Goal: Task Accomplishment & Management: Use online tool/utility

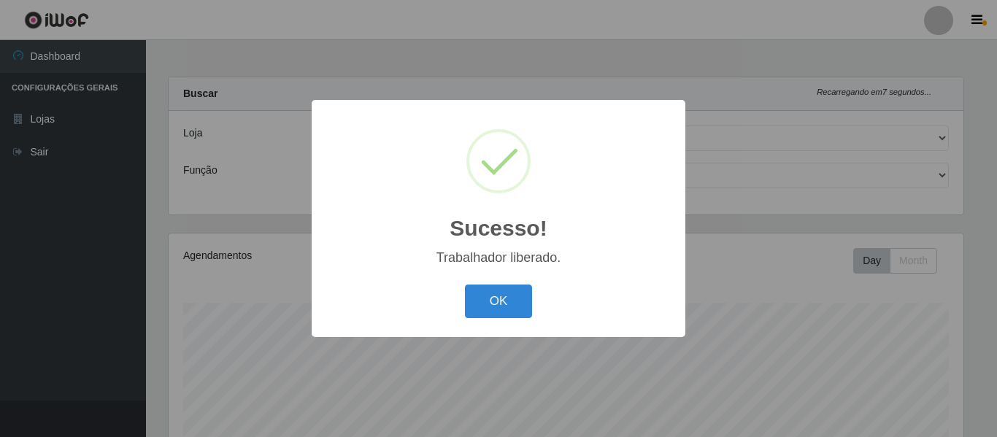
select select "497"
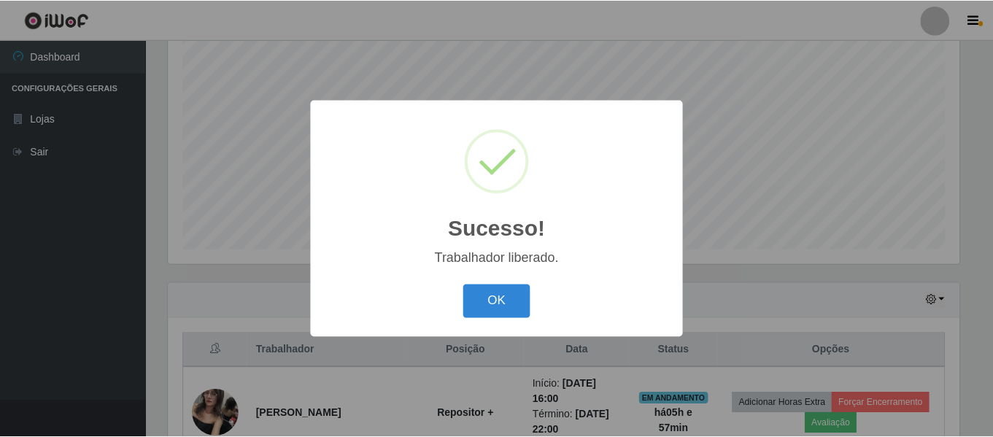
scroll to position [303, 795]
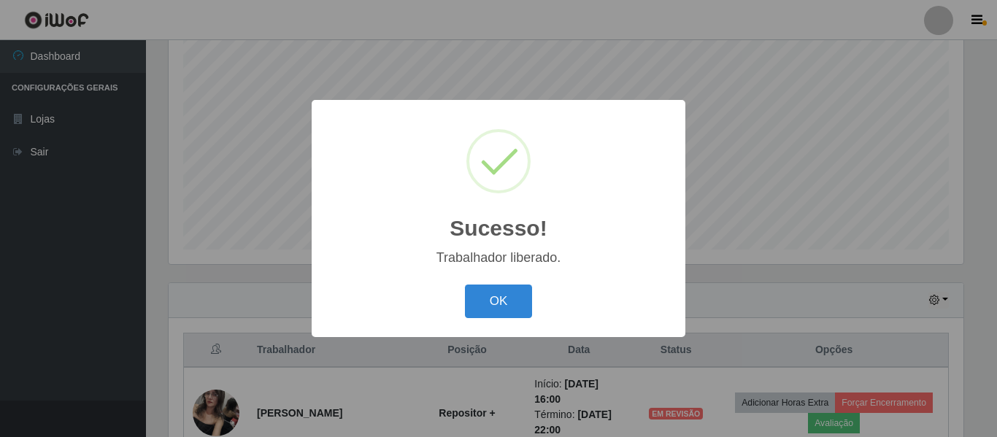
click at [495, 306] on button "OK" at bounding box center [499, 302] width 68 height 34
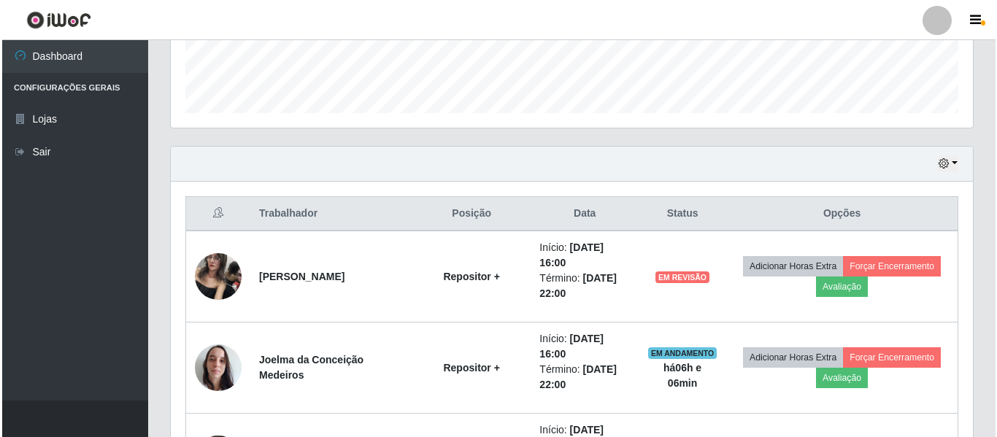
scroll to position [418, 0]
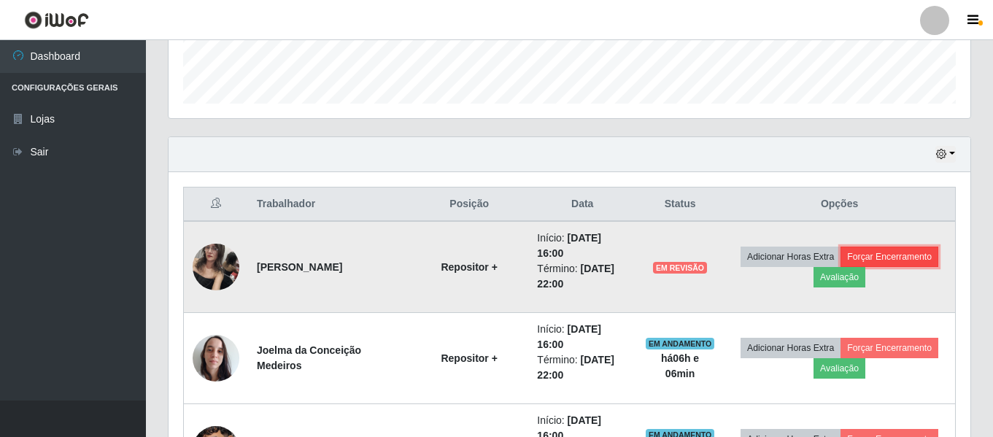
click at [891, 261] on button "Forçar Encerramento" at bounding box center [890, 257] width 98 height 20
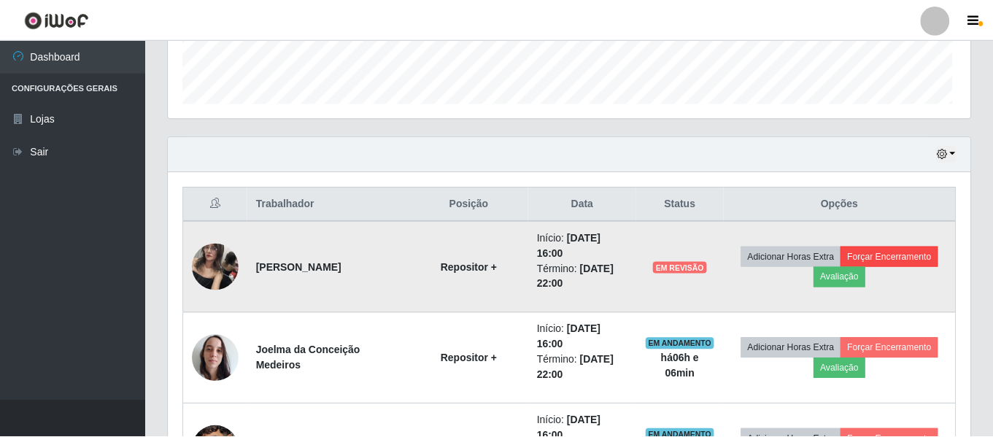
scroll to position [303, 795]
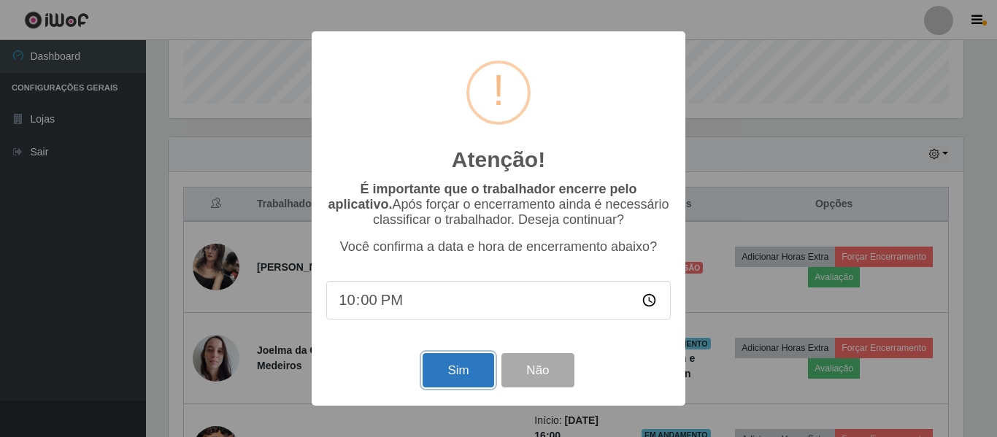
click at [449, 366] on button "Sim" at bounding box center [458, 370] width 71 height 34
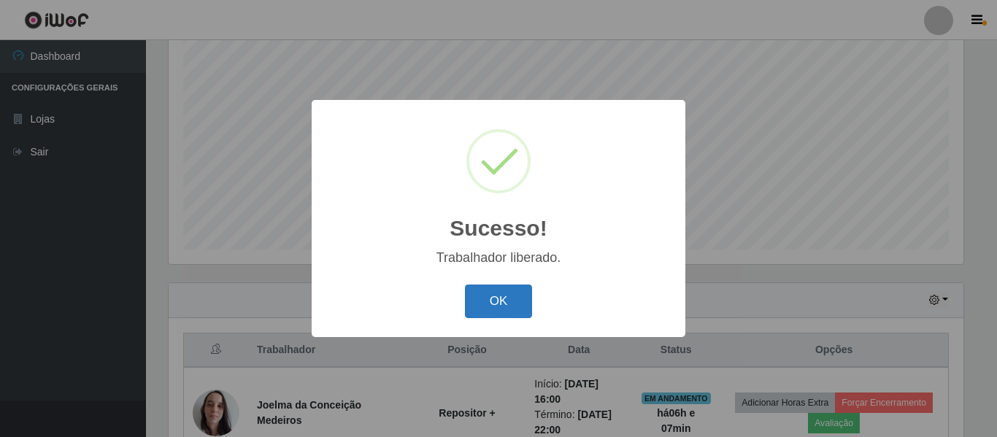
click at [501, 310] on button "OK" at bounding box center [499, 302] width 68 height 34
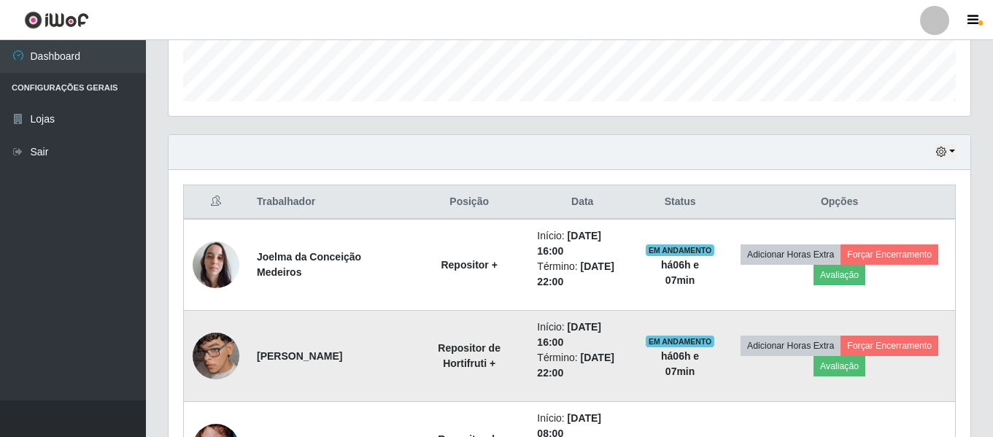
scroll to position [418, 0]
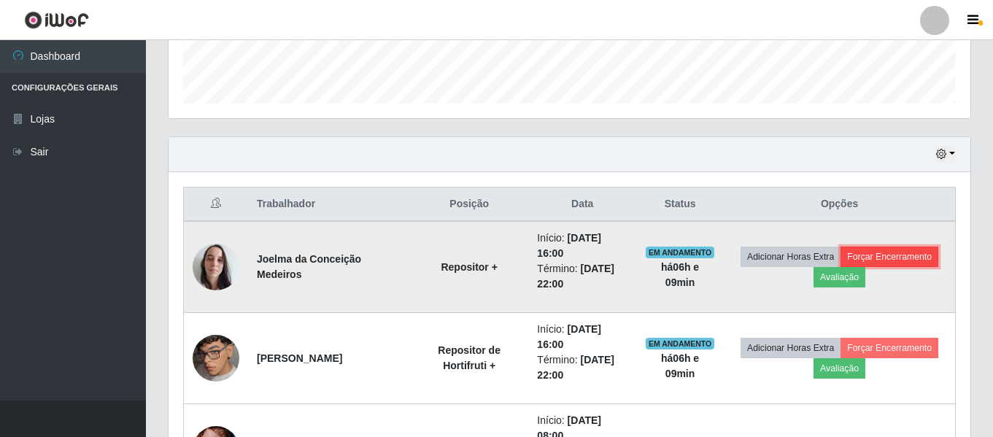
click at [922, 255] on button "Forçar Encerramento" at bounding box center [890, 257] width 98 height 20
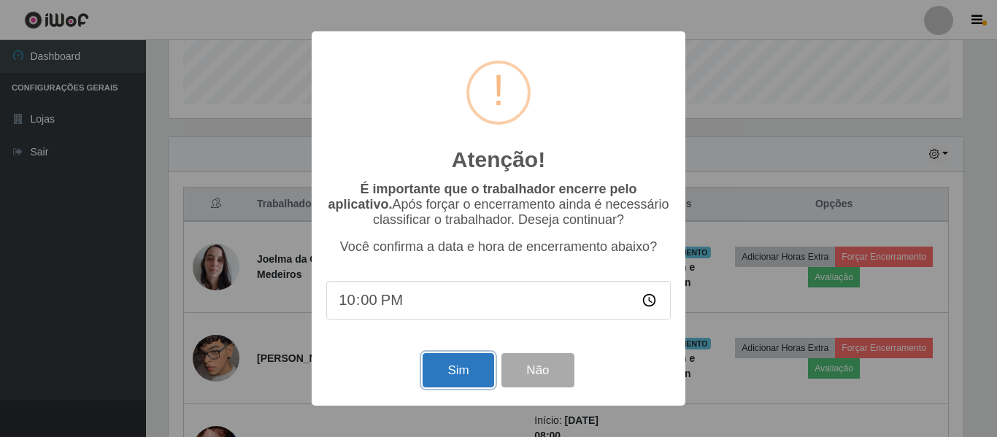
click at [455, 379] on button "Sim" at bounding box center [458, 370] width 71 height 34
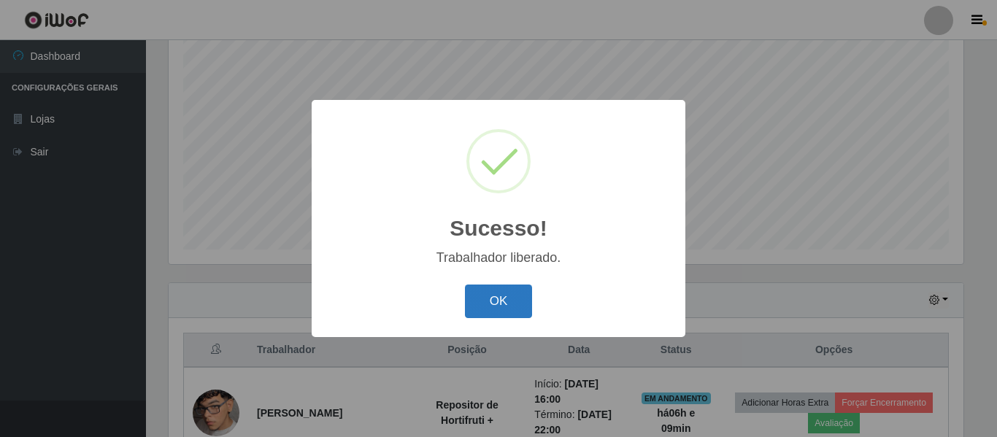
click at [512, 308] on button "OK" at bounding box center [499, 302] width 68 height 34
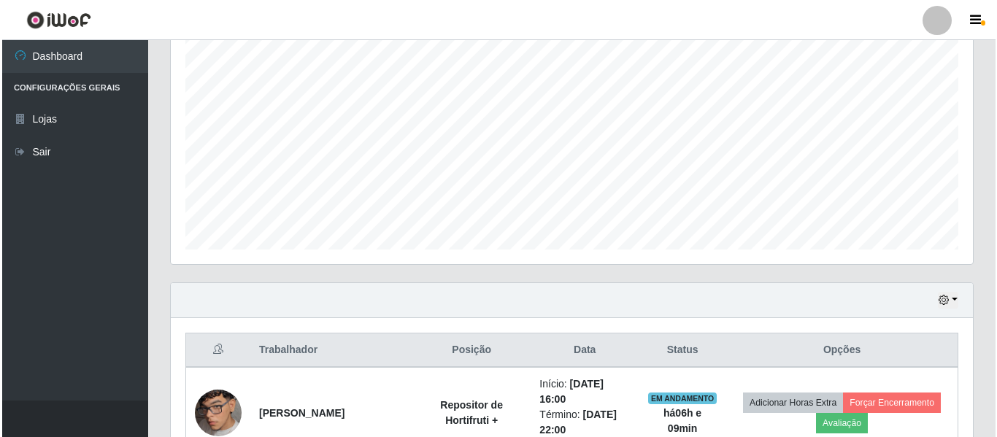
scroll to position [418, 0]
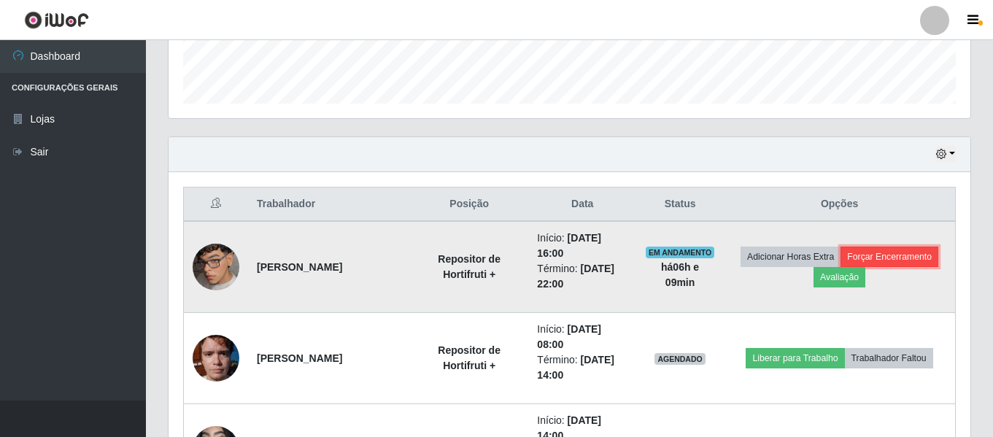
click at [920, 255] on button "Forçar Encerramento" at bounding box center [890, 257] width 98 height 20
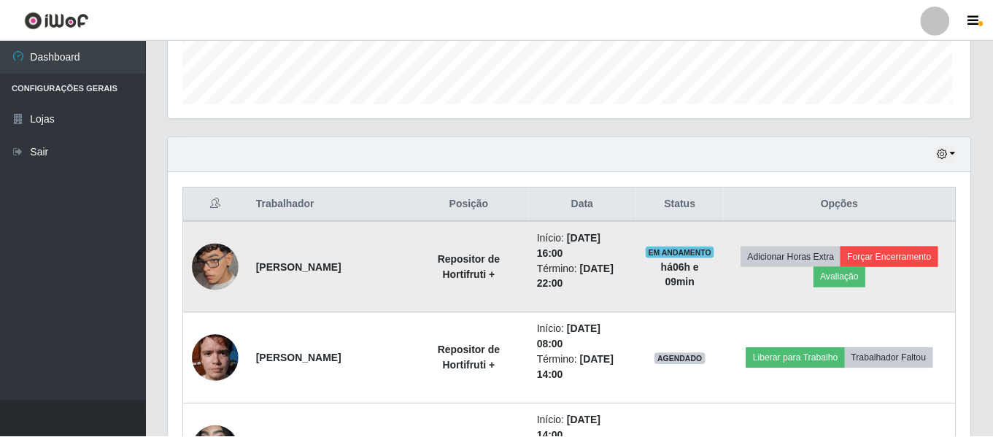
scroll to position [303, 795]
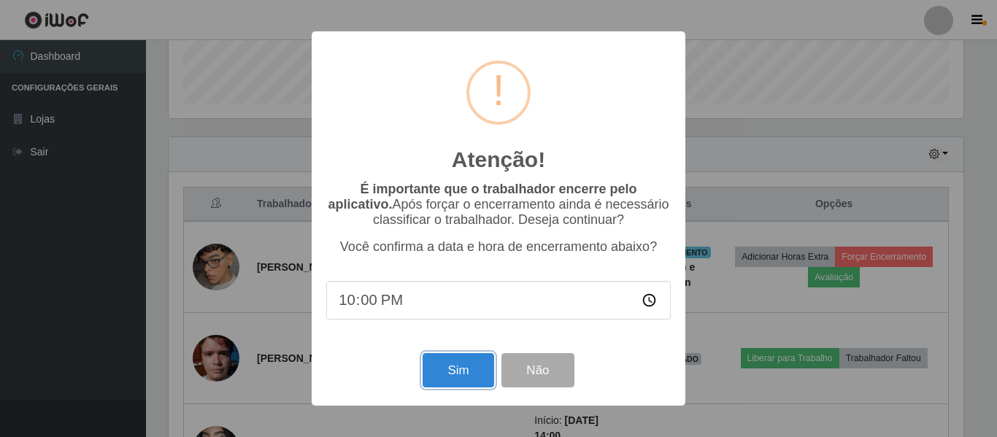
drag, startPoint x: 462, startPoint y: 369, endPoint x: 469, endPoint y: 366, distance: 7.9
click at [460, 369] on button "Sim" at bounding box center [458, 370] width 71 height 34
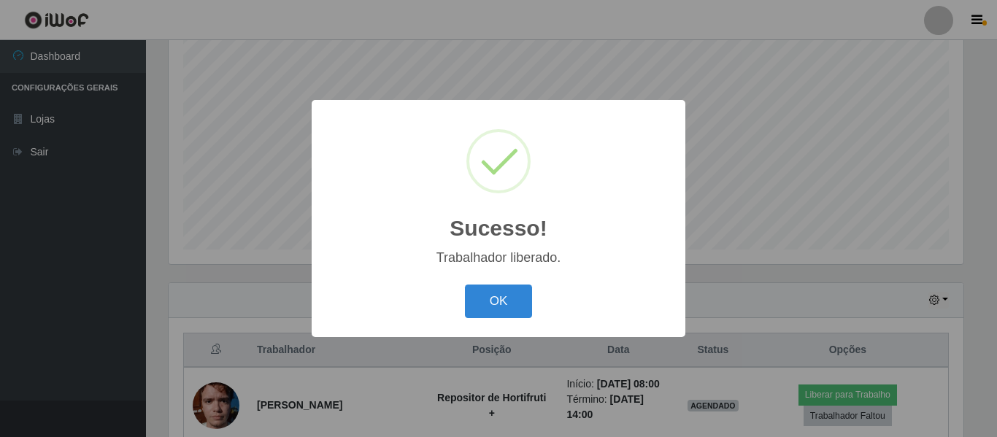
drag, startPoint x: 514, startPoint y: 308, endPoint x: 577, endPoint y: 306, distance: 63.5
click at [513, 308] on button "OK" at bounding box center [499, 302] width 68 height 34
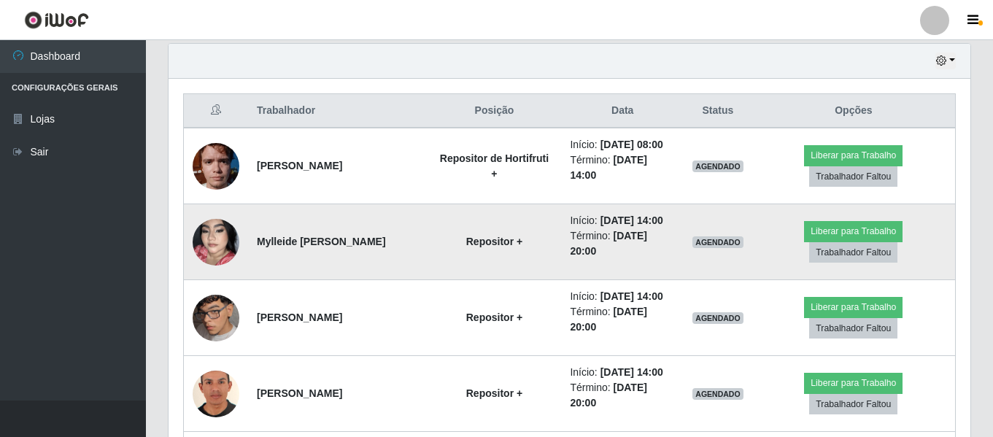
scroll to position [564, 0]
